Goal: Task Accomplishment & Management: Use online tool/utility

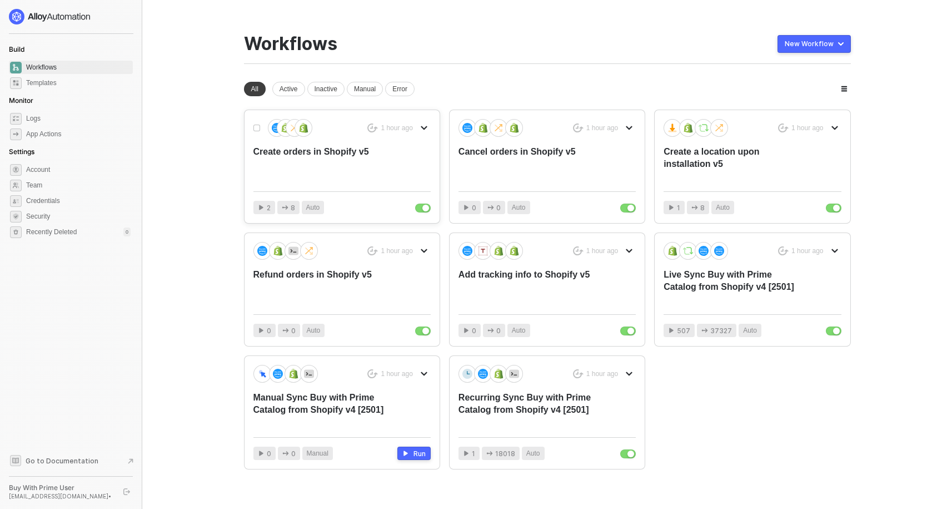
click at [365, 175] on div "Create orders in Shopify v5" at bounding box center [325, 164] width 142 height 37
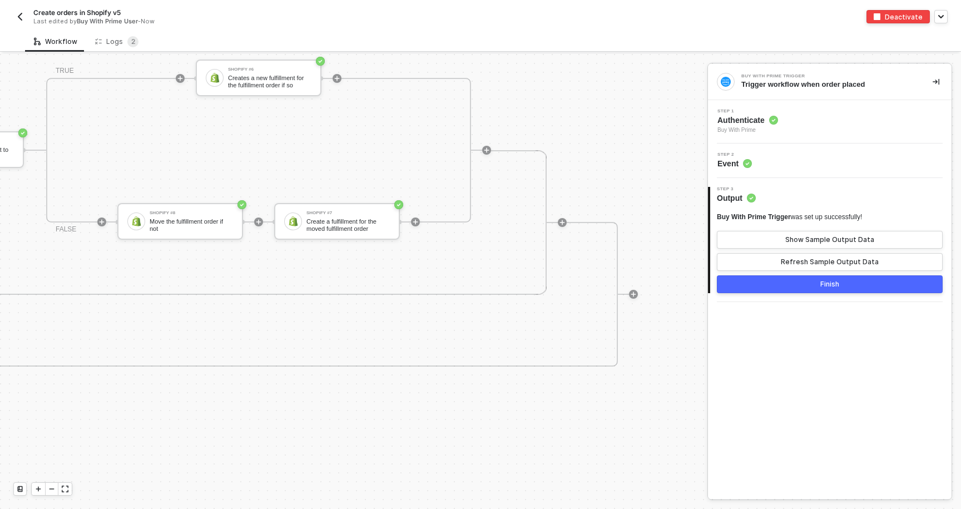
scroll to position [710, 3507]
click at [106, 43] on div "Logs 2" at bounding box center [116, 41] width 43 height 11
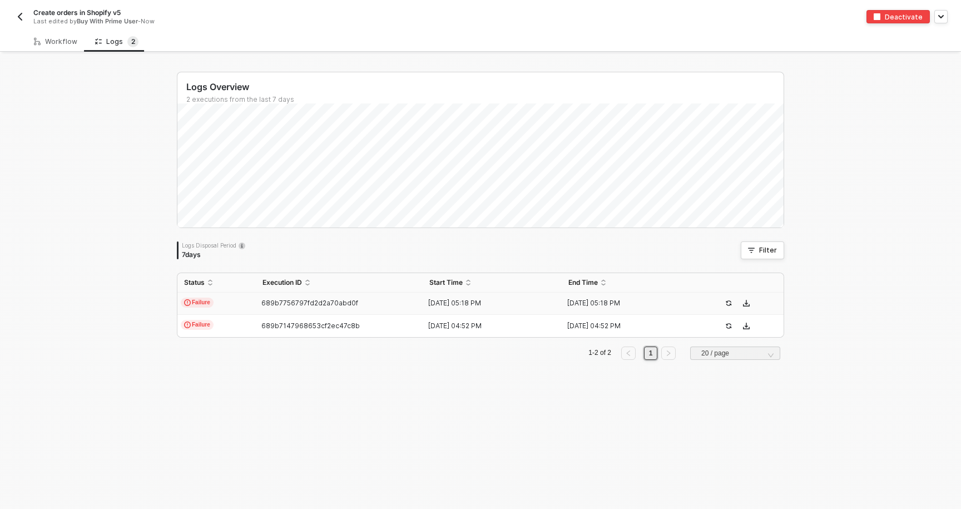
click at [390, 300] on div "689b7756797fd2d2a70abd0f" at bounding box center [335, 303] width 158 height 9
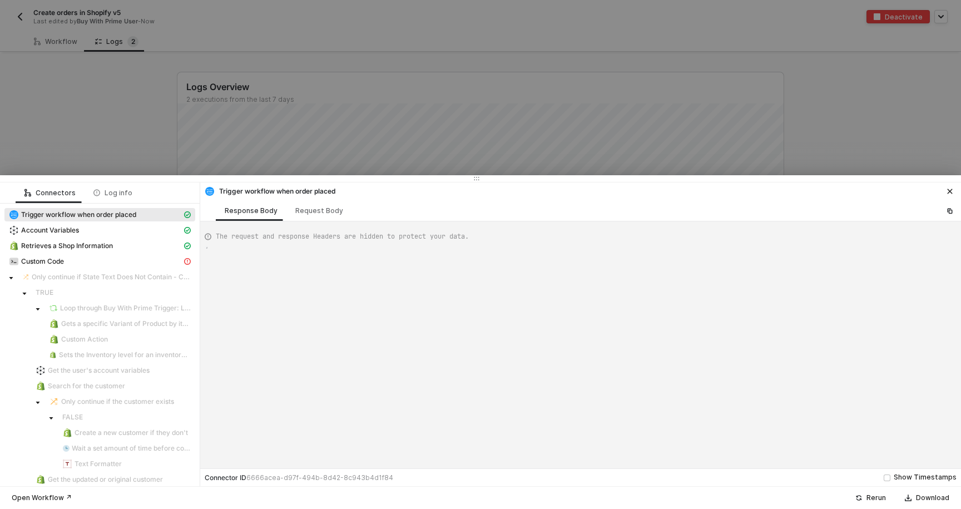
scroll to position [100, 0]
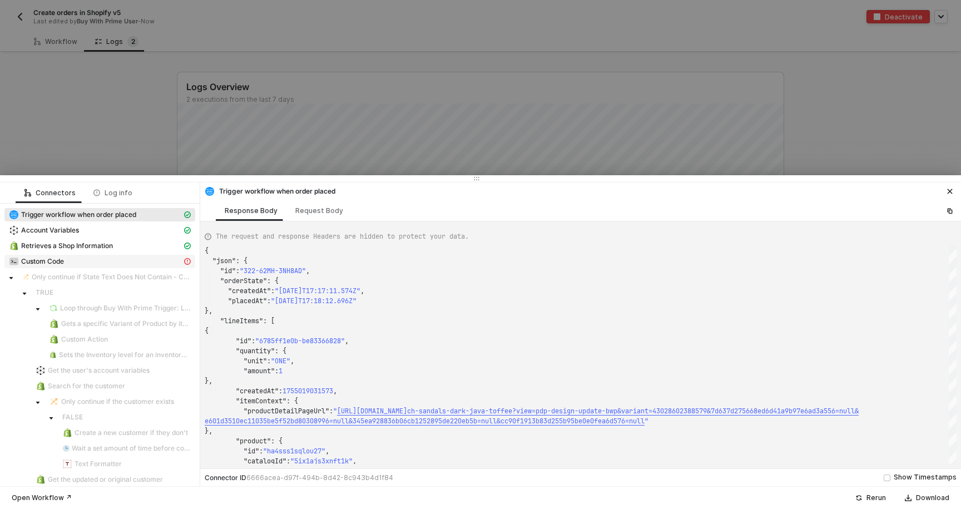
click at [13, 262] on img at bounding box center [13, 261] width 9 height 9
type textarea "{ "message": "Variable OluKai-v5LocationId not found" }"
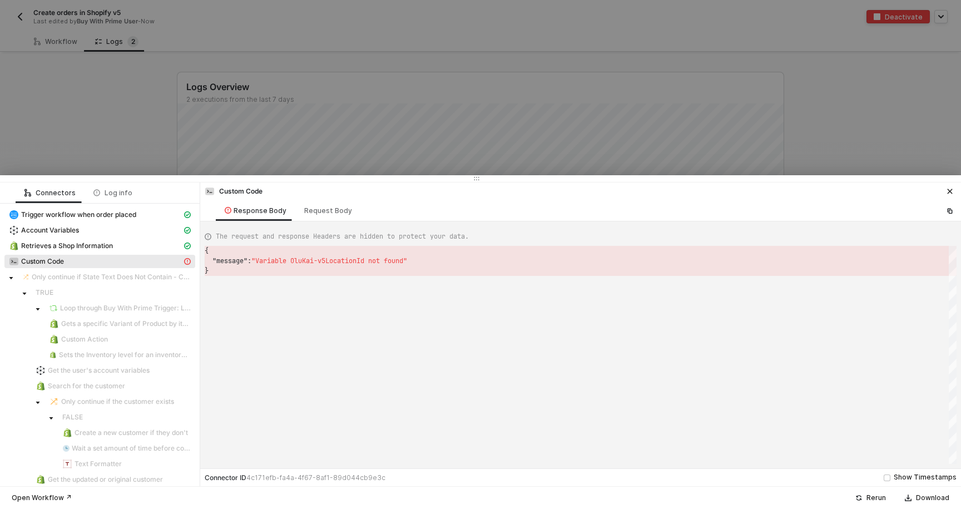
scroll to position [20, 0]
click at [950, 190] on icon "icon-close" at bounding box center [949, 191] width 7 height 7
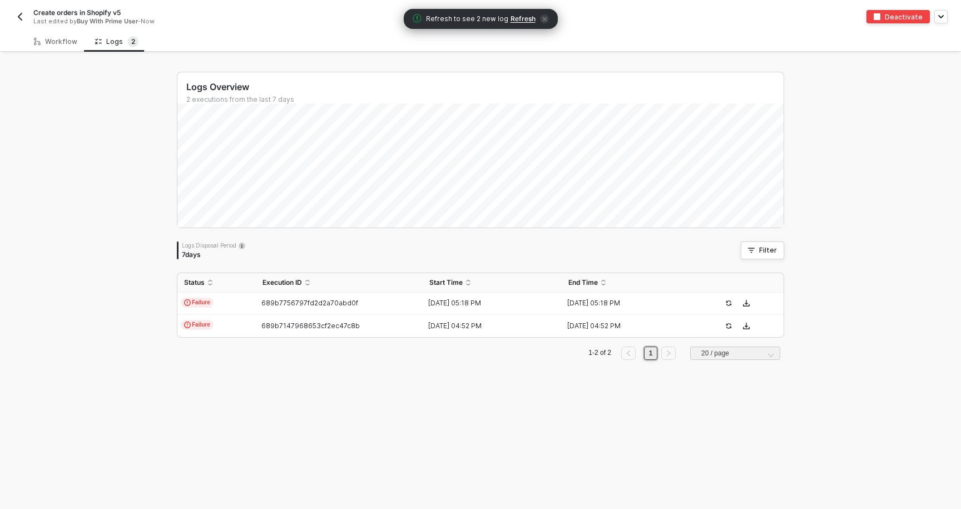
click at [23, 18] on img "button" at bounding box center [20, 16] width 9 height 9
